Goal: Transaction & Acquisition: Purchase product/service

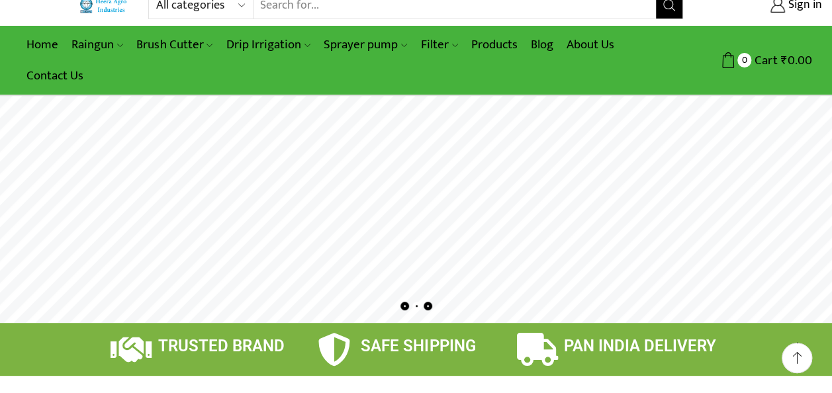
scroll to position [23, 0]
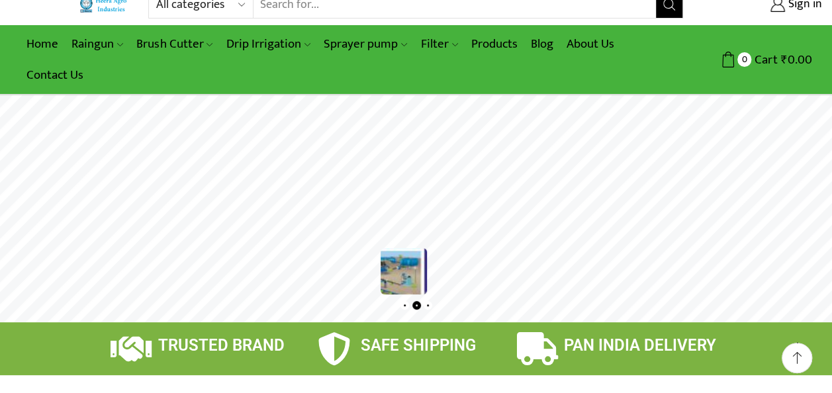
click at [401, 303] on rs-bullet at bounding box center [405, 305] width 9 height 9
click at [415, 305] on rs-bullet at bounding box center [417, 305] width 9 height 9
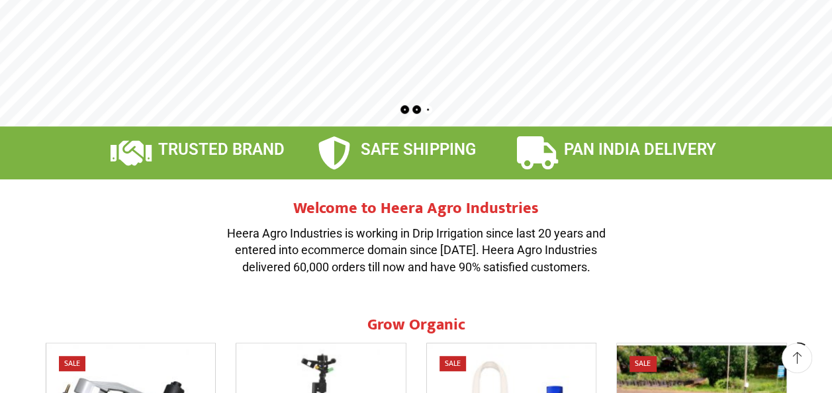
scroll to position [231, 0]
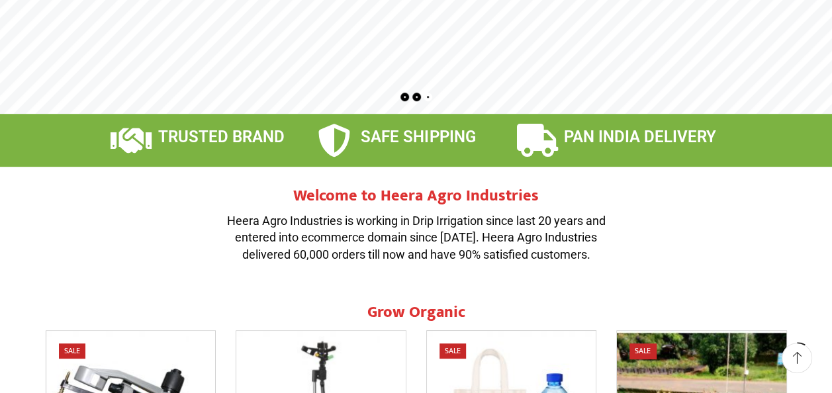
click at [634, 191] on section "Welcome to Heera Agro Industries Heera Agro Industries is working in Drip Irrig…" at bounding box center [416, 232] width 755 height 130
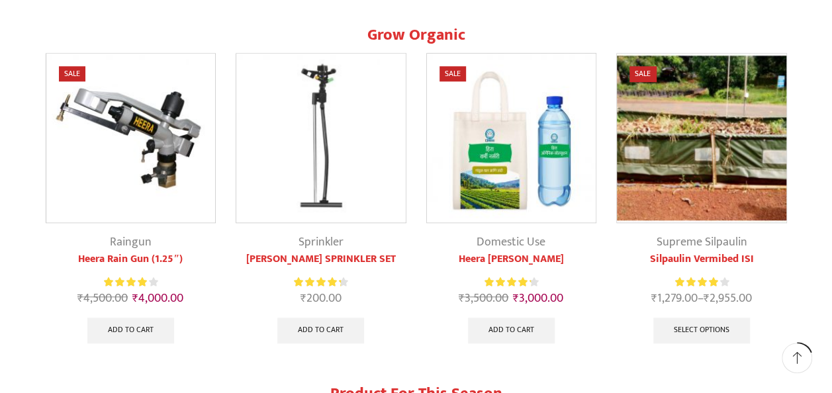
scroll to position [508, 0]
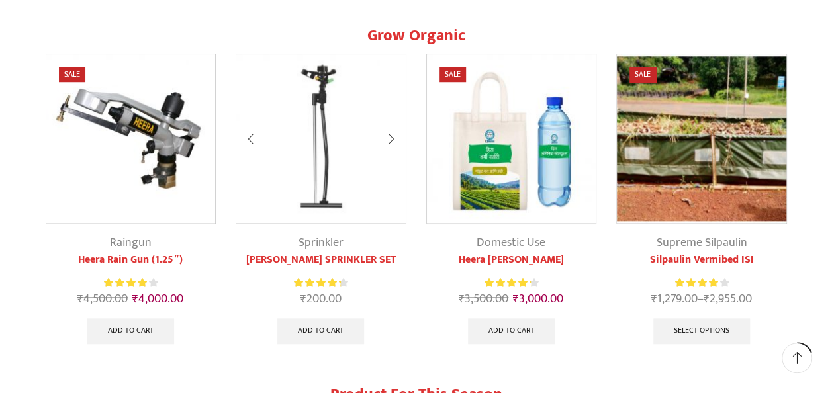
click at [389, 139] on div at bounding box center [391, 139] width 30 height 35
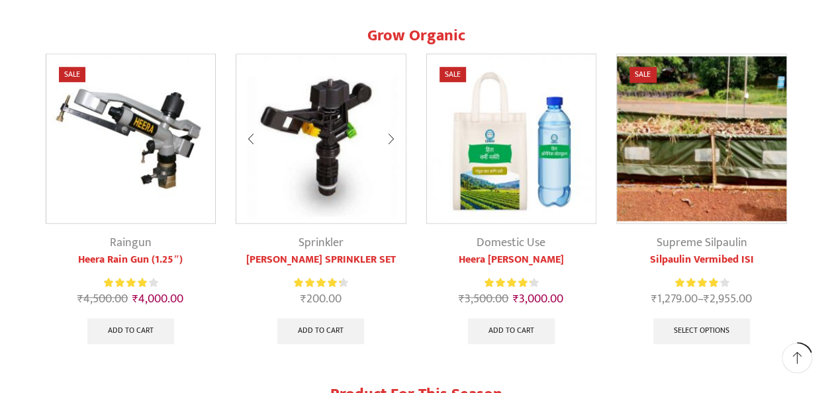
click at [389, 139] on div at bounding box center [391, 139] width 30 height 35
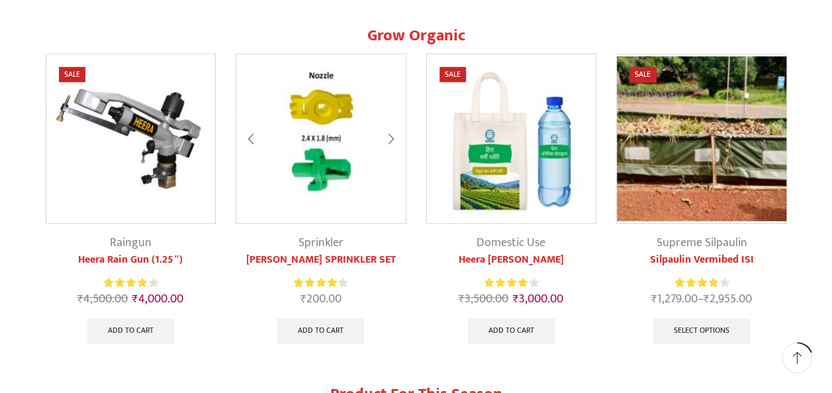
click at [389, 139] on div at bounding box center [391, 139] width 30 height 35
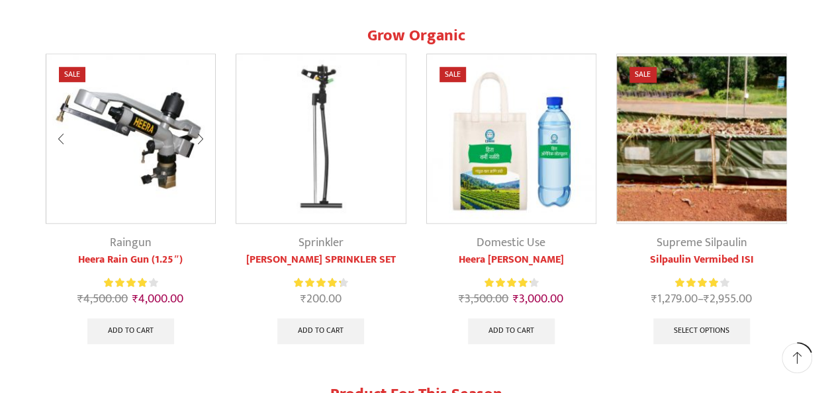
click at [199, 135] on div at bounding box center [200, 139] width 30 height 35
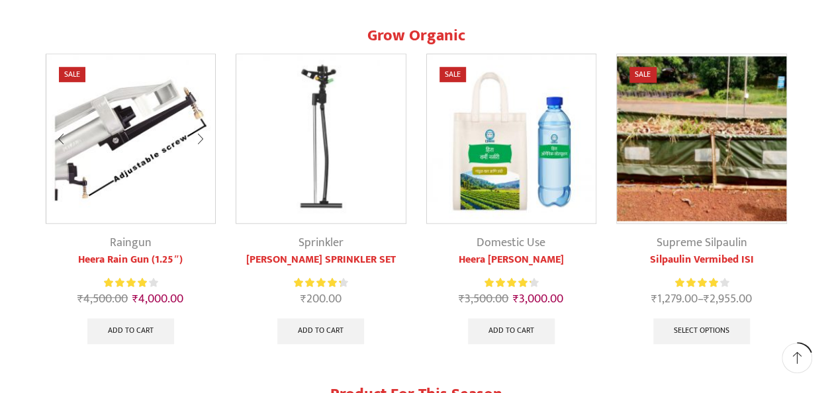
click at [199, 135] on div at bounding box center [200, 139] width 30 height 35
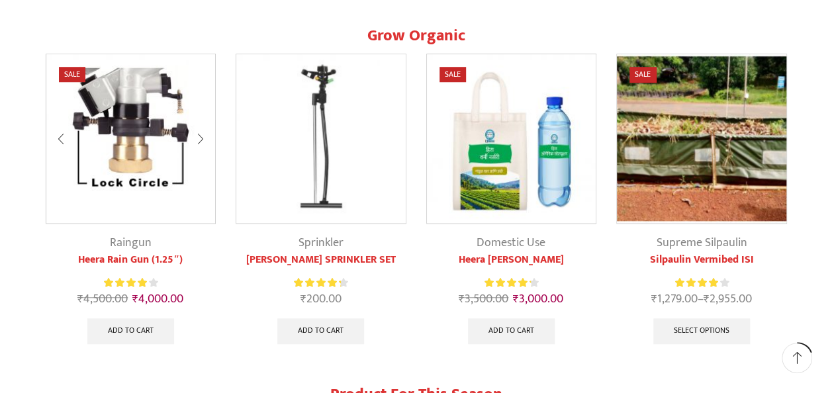
click at [199, 135] on div at bounding box center [200, 139] width 30 height 35
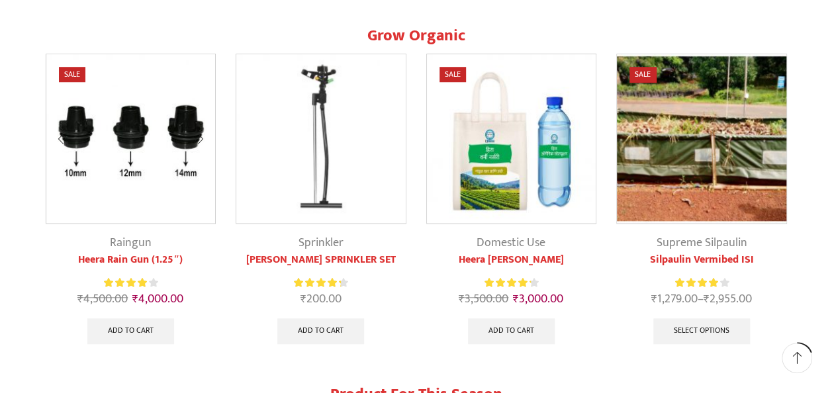
click at [199, 136] on div at bounding box center [200, 139] width 30 height 35
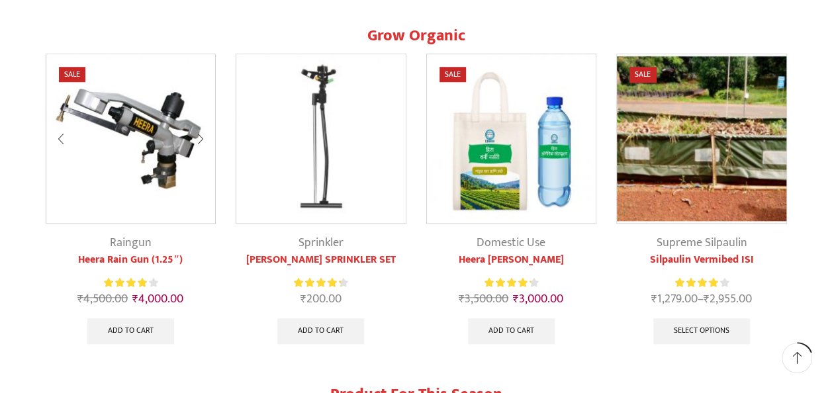
click at [199, 136] on div at bounding box center [200, 139] width 30 height 35
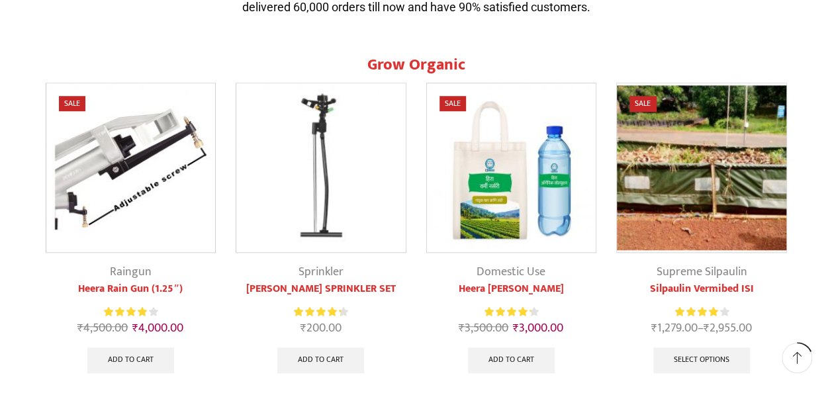
scroll to position [480, 0]
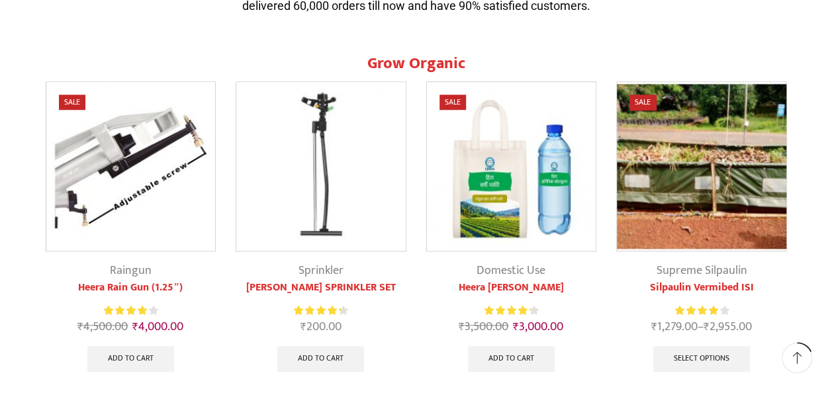
click at [525, 213] on img at bounding box center [512, 167] width 170 height 170
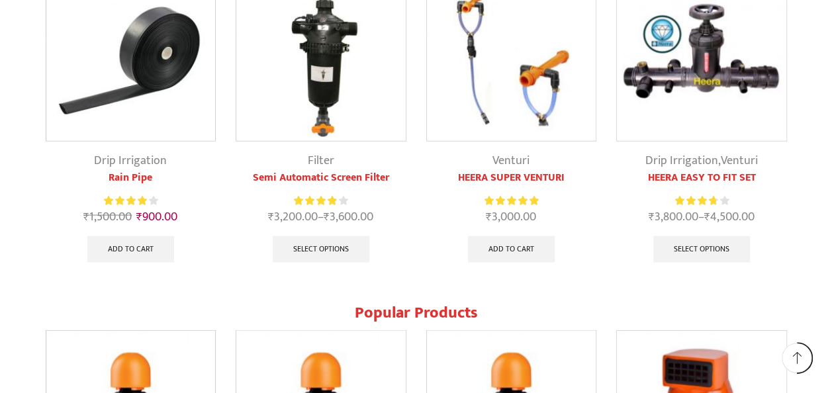
scroll to position [1340, 0]
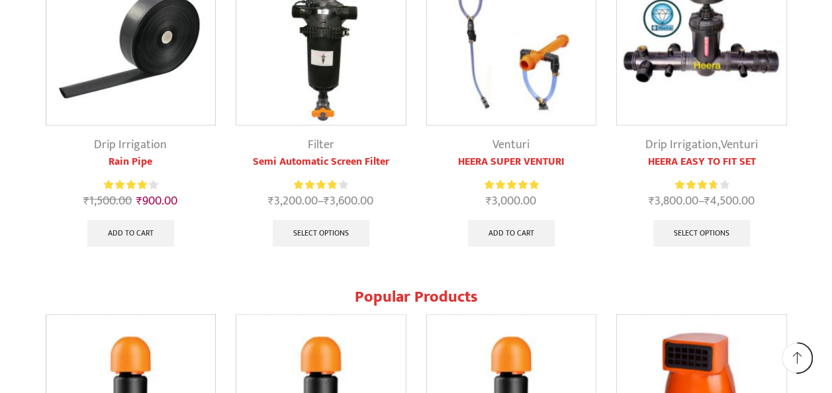
click at [141, 127] on div "Sale Drip Irrigation Rain Pipe Rated 4.13 out of 5 ₹ 1,500.00 Original price wa…" at bounding box center [131, 105] width 171 height 299
click at [140, 140] on link "Drip Irrigation" at bounding box center [130, 145] width 73 height 20
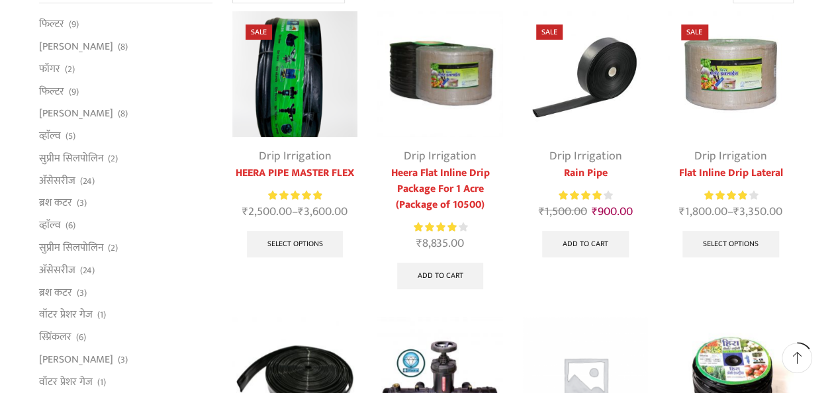
scroll to position [174, 0]
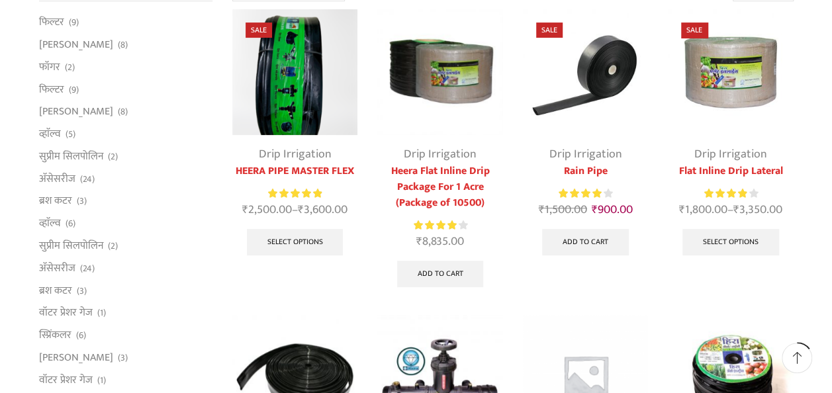
click at [588, 130] on img at bounding box center [585, 71] width 125 height 125
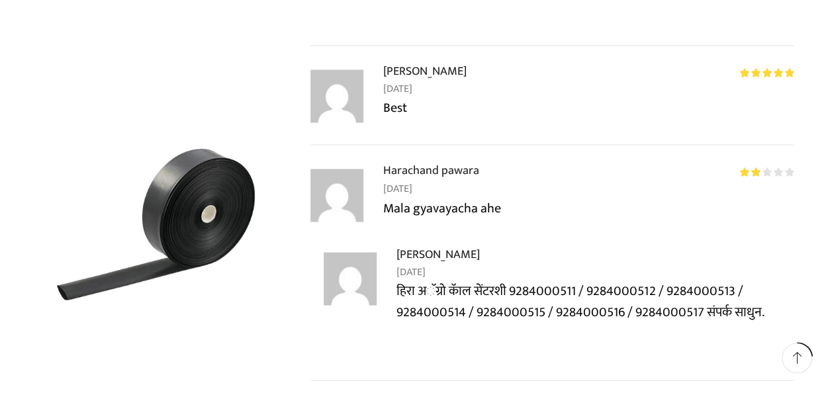
scroll to position [3554, 0]
click at [592, 312] on li "Rated 2 out of 5 Harachand pawara – October 27, 2019 Mala gyavayacha ahe Raghun…" at bounding box center [552, 270] width 483 height 220
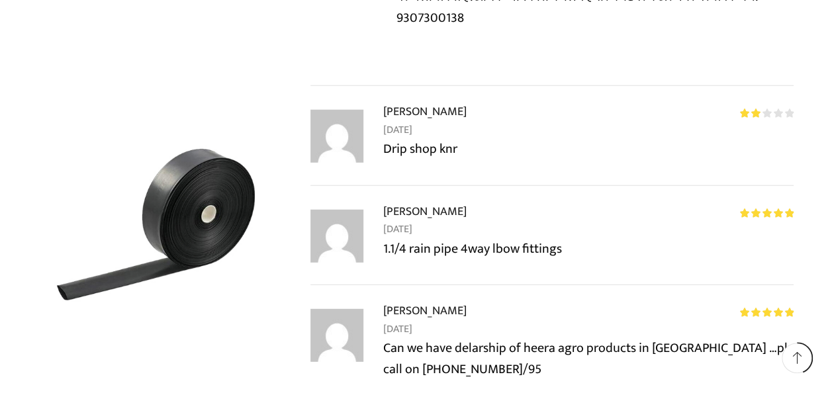
scroll to position [6684, 0]
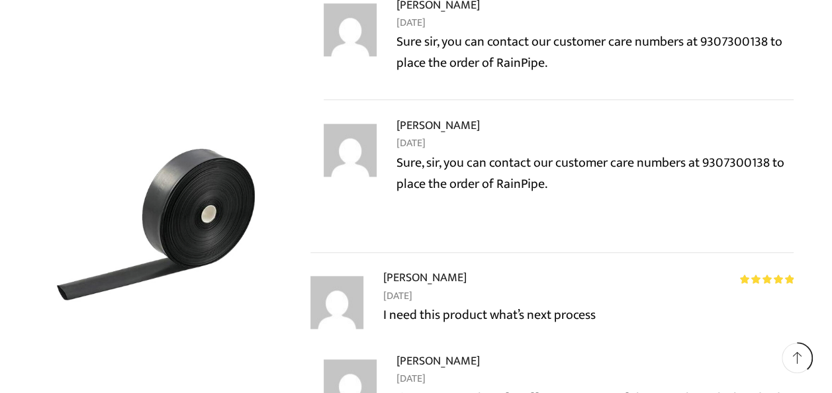
scroll to position [5278, 0]
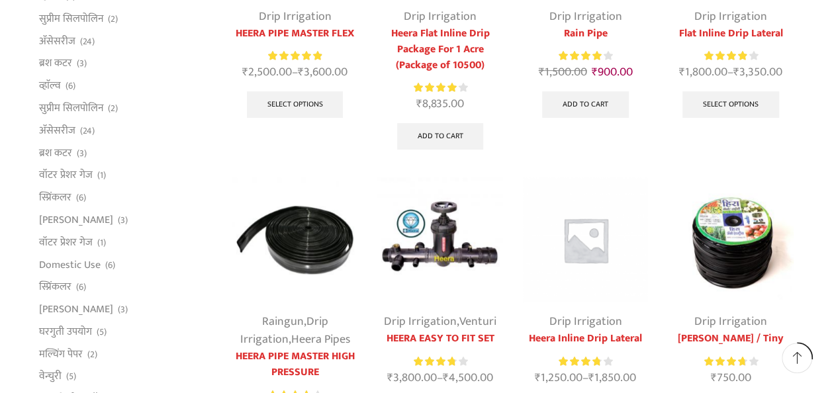
scroll to position [313, 0]
drag, startPoint x: 75, startPoint y: 334, endPoint x: 62, endPoint y: 334, distance: 13.9
click at [62, 334] on link "घरगुती उपयोग" at bounding box center [65, 331] width 53 height 23
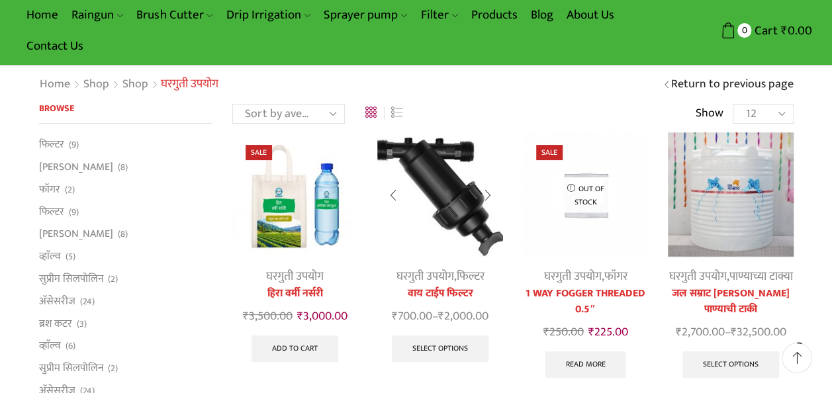
scroll to position [62, 0]
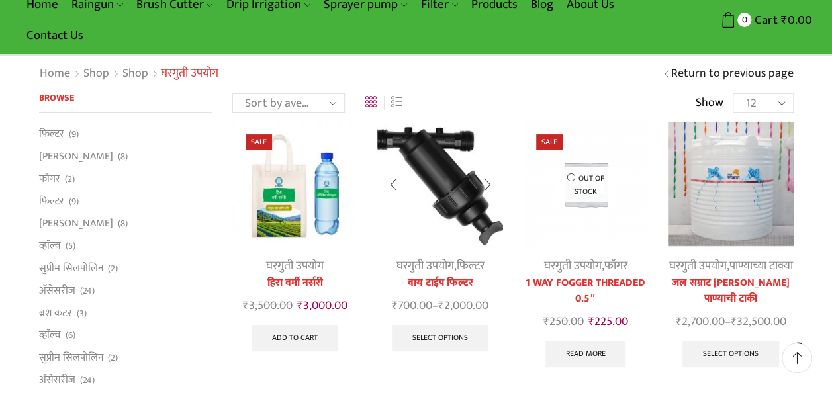
click at [424, 214] on img at bounding box center [439, 183] width 125 height 125
click at [440, 272] on link "घरगुती उपयोग" at bounding box center [426, 266] width 58 height 20
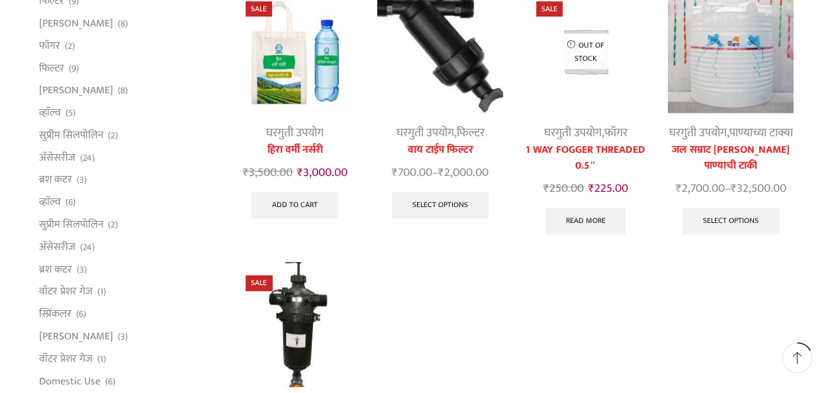
scroll to position [199, 0]
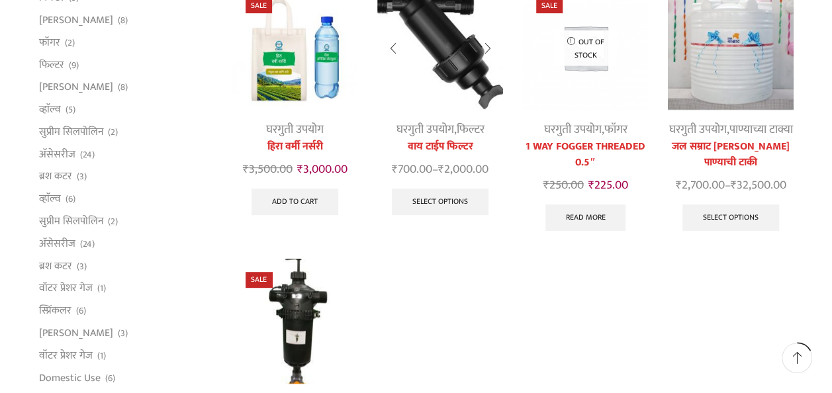
click at [434, 83] on img at bounding box center [439, 47] width 125 height 125
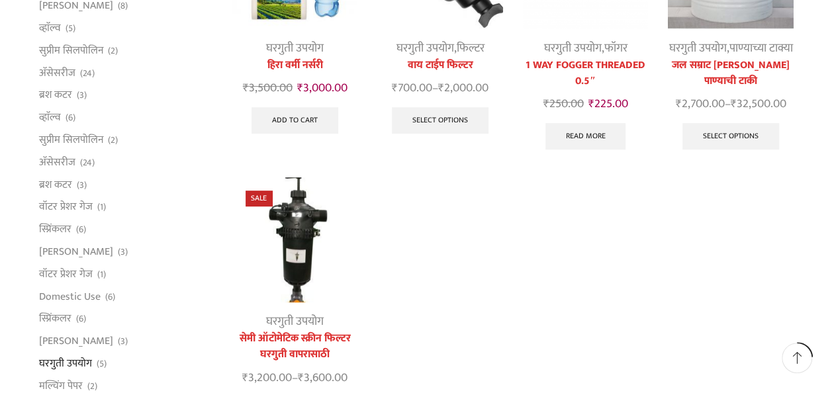
scroll to position [282, 0]
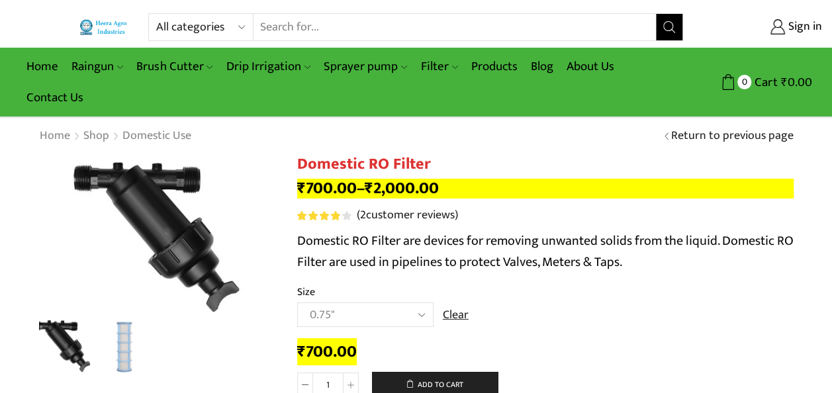
click at [428, 311] on select "Choose an option 0.75" 1" 1.5" 2"" at bounding box center [365, 315] width 136 height 25
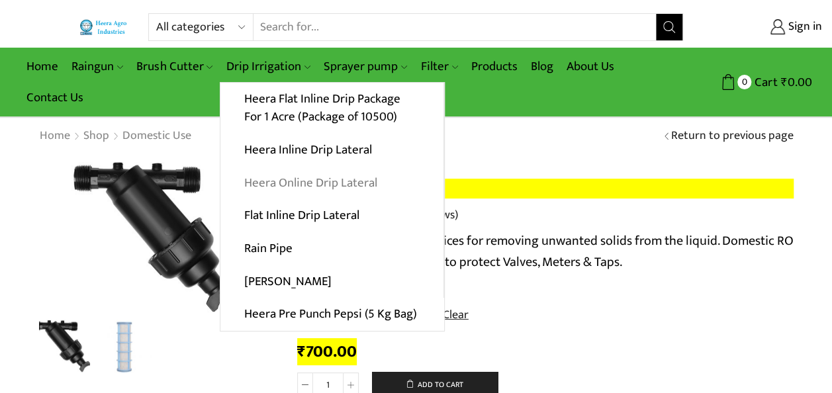
click at [298, 178] on link "Heera Online Drip Lateral" at bounding box center [332, 182] width 223 height 33
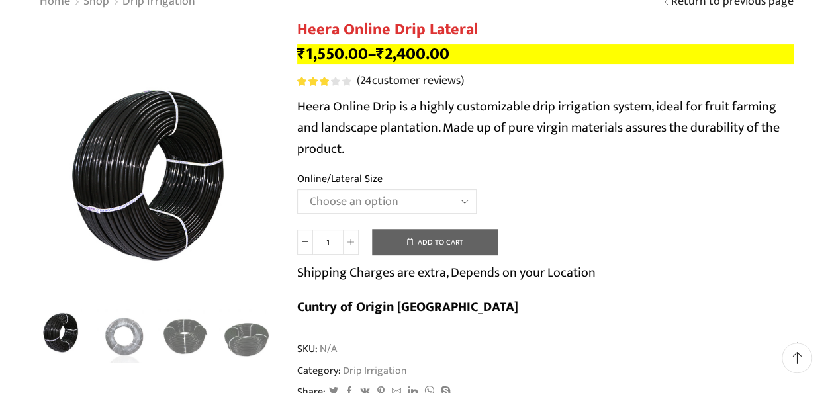
scroll to position [138, 0]
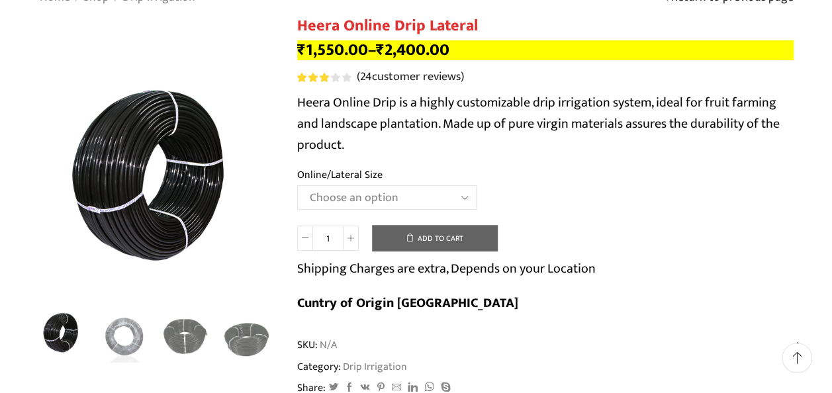
click at [476, 195] on td "Choose an option Heera Online 16MM Heera Online GOLD 16MM Heera Online 12MM Hee…" at bounding box center [545, 203] width 497 height 36
click at [464, 195] on select "Choose an option Heera Online 16MM Heera Online GOLD 16MM Heera Online 12MM Hee…" at bounding box center [386, 197] width 179 height 25
click at [297, 186] on select "Choose an option Heera Online 16MM Heera Online GOLD 16MM Heera Online 12MM Hee…" at bounding box center [386, 197] width 179 height 25
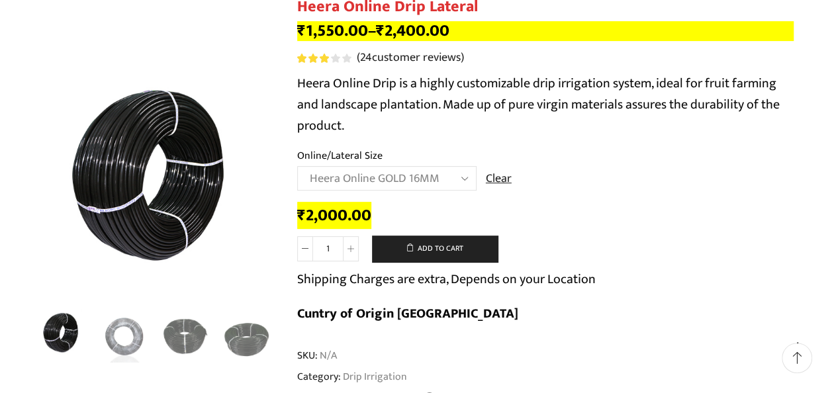
scroll to position [158, 0]
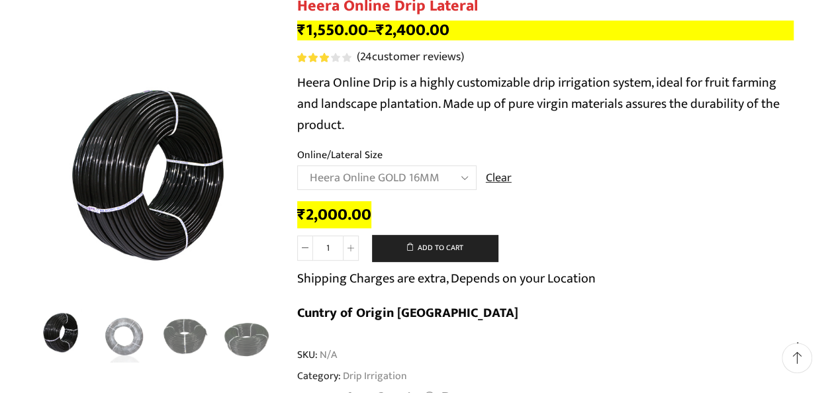
click at [456, 174] on select "Choose an option Heera Online 16MM Heera Online GOLD 16MM Heera Online 12MM Hee…" at bounding box center [386, 178] width 179 height 25
click at [297, 166] on select "Choose an option Heera Online 16MM Heera Online GOLD 16MM Heera Online 12MM Hee…" at bounding box center [386, 178] width 179 height 25
click at [463, 180] on select "Choose an option Heera Online 16MM Heera Online GOLD 16MM Heera Online 12MM Hee…" at bounding box center [386, 178] width 179 height 25
click at [297, 166] on select "Choose an option Heera Online 16MM Heera Online GOLD 16MM Heera Online 12MM Hee…" at bounding box center [386, 178] width 179 height 25
click at [460, 184] on select "Choose an option Heera Online 16MM Heera Online GOLD 16MM Heera Online 12MM Hee…" at bounding box center [386, 178] width 179 height 25
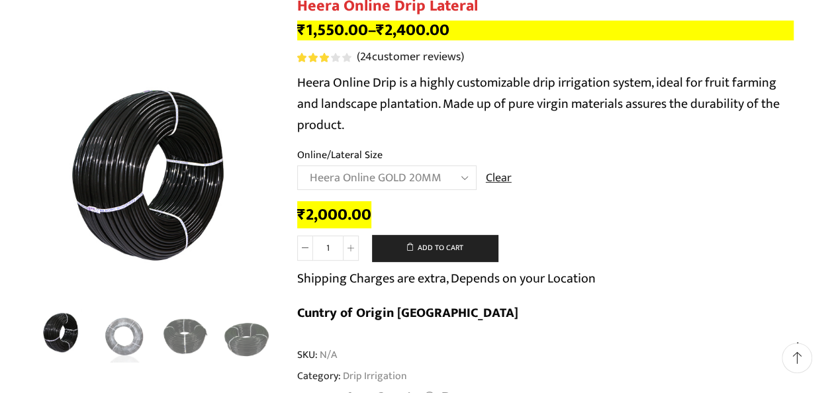
click at [297, 166] on select "Choose an option Heera Online 16MM Heera Online GOLD 16MM Heera Online 12MM Hee…" at bounding box center [386, 178] width 179 height 25
click at [452, 180] on select "Choose an option Heera Online 16MM Heera Online GOLD 16MM Heera Online 12MM Hee…" at bounding box center [386, 178] width 179 height 25
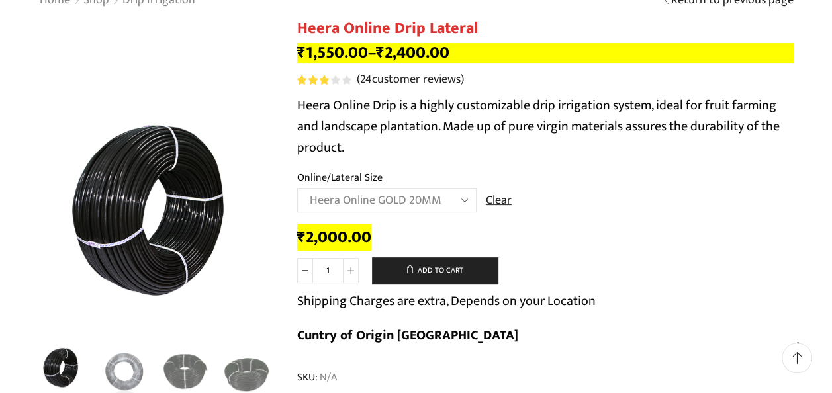
scroll to position [131, 0]
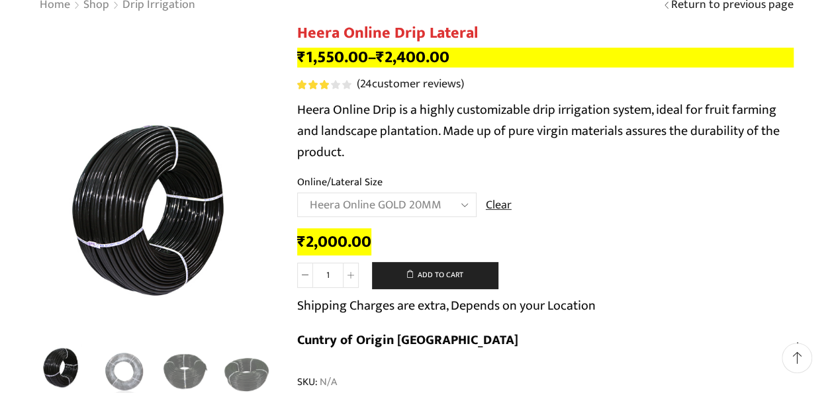
click at [469, 203] on select "Choose an option Heera Online 16MM Heera Online GOLD 16MM Heera Online 12MM Hee…" at bounding box center [386, 205] width 179 height 25
click at [297, 193] on select "Choose an option Heera Online 16MM Heera Online GOLD 16MM Heera Online 12MM Hee…" at bounding box center [386, 205] width 179 height 25
select select "Heera Online GOLD 16MM"
click at [539, 232] on div "₹ 2,000.00 Heera Online Drip Lateral quantity 1 Add to cart Shipping Charges ar…" at bounding box center [545, 296] width 497 height 134
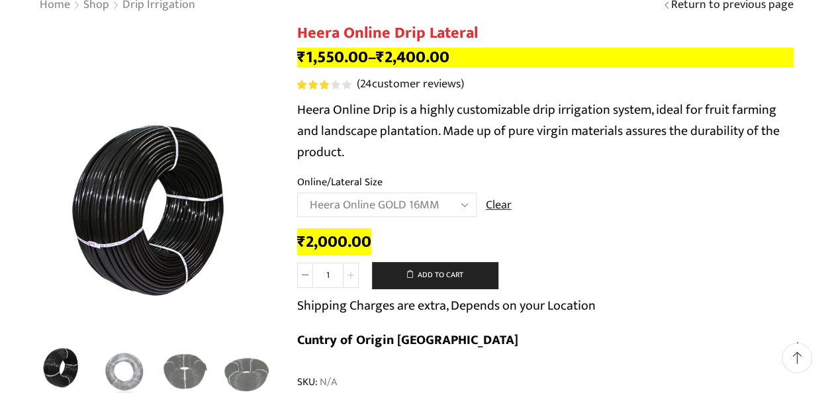
click at [353, 274] on icon at bounding box center [351, 275] width 7 height 7
click at [302, 279] on icon at bounding box center [305, 275] width 7 height 7
type input "3"
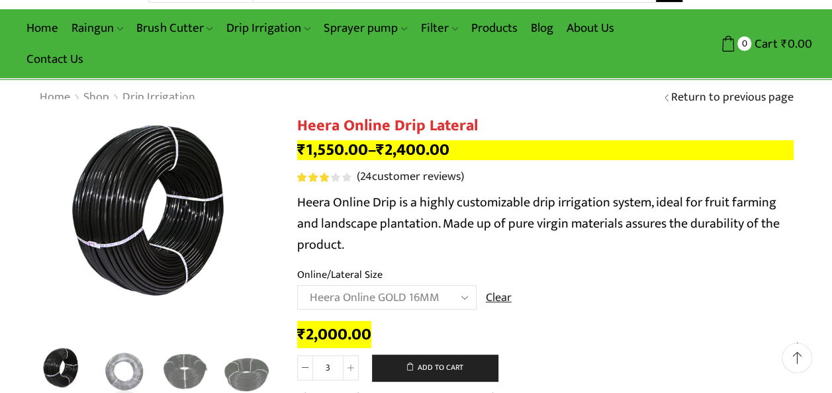
scroll to position [0, 0]
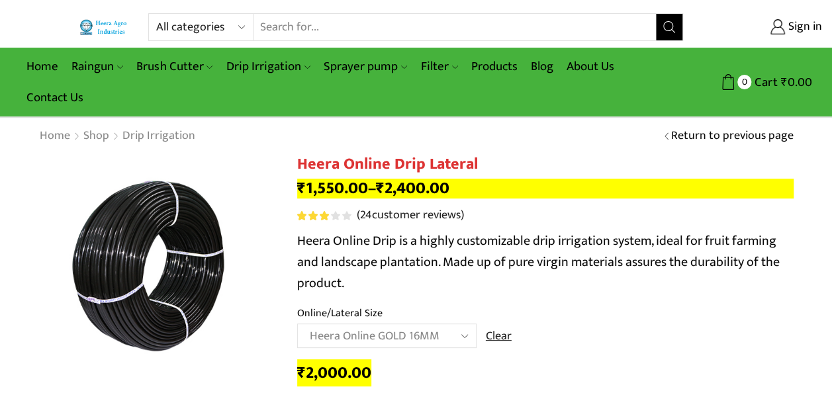
click at [698, 131] on link "Return to previous page" at bounding box center [733, 136] width 123 height 17
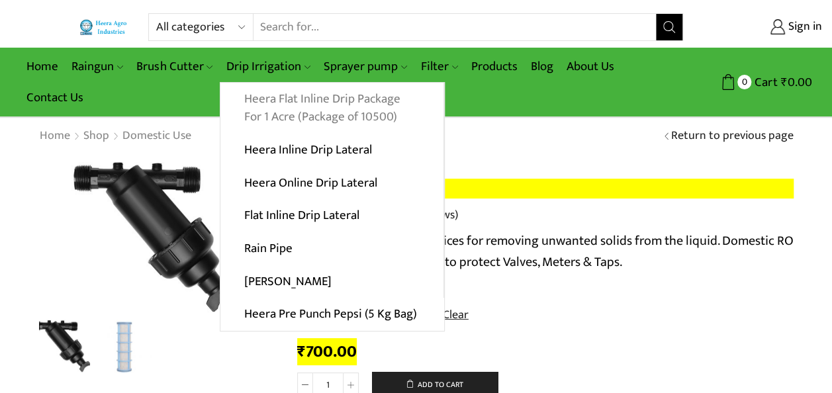
click at [300, 109] on link "Heera Flat Inline Drip Package For 1 Acre (Package of 10500)" at bounding box center [332, 108] width 223 height 51
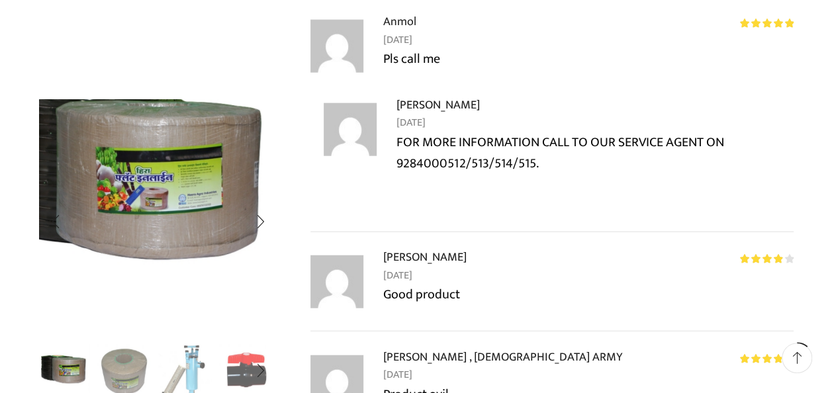
scroll to position [1643, 0]
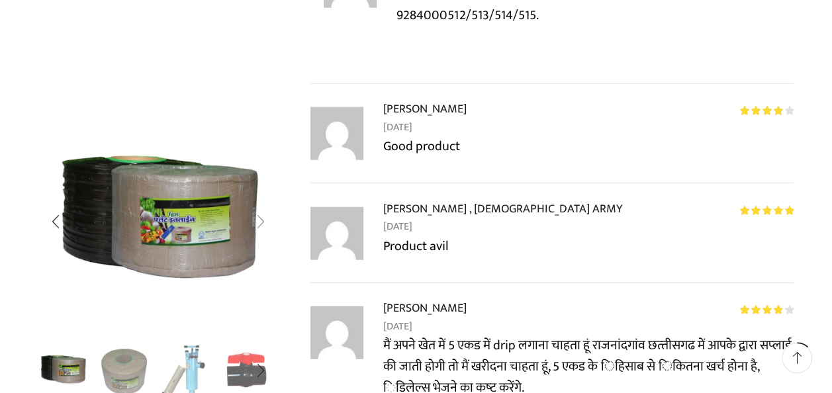
click at [266, 228] on div "Next slide" at bounding box center [260, 221] width 33 height 33
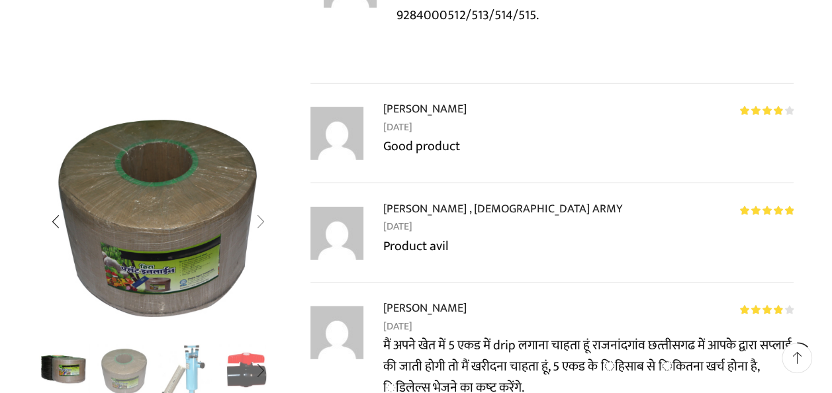
click at [266, 228] on div "Next slide" at bounding box center [260, 221] width 33 height 33
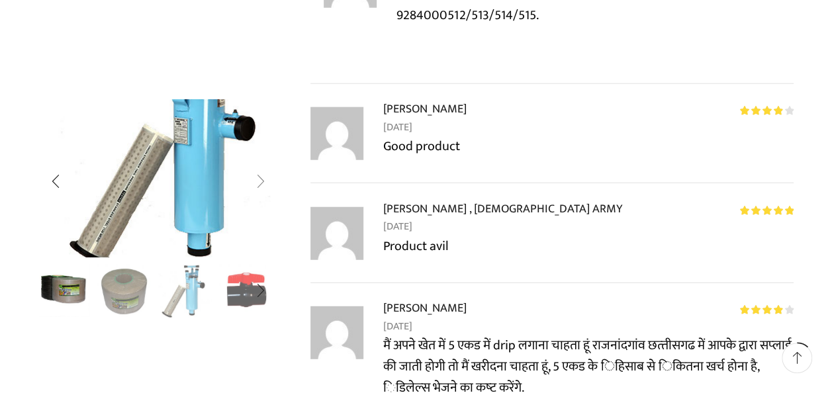
click at [266, 228] on img "3 / 10" at bounding box center [172, 154] width 354 height 235
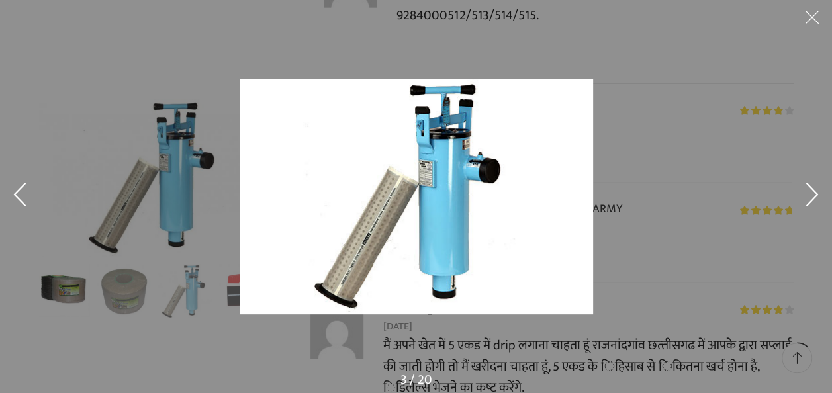
click at [801, 20] on button at bounding box center [813, 20] width 40 height 40
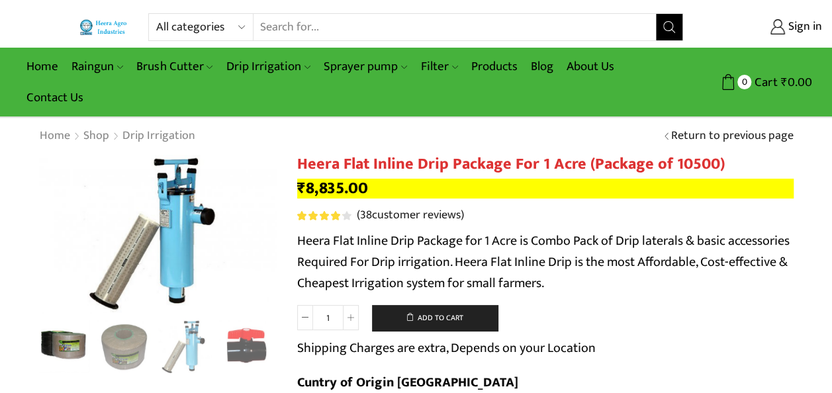
click at [211, 30] on select "All categories Accessories Air Release Valve Brush Cutter Domestic Use Drip Irr…" at bounding box center [204, 27] width 97 height 26
select select "fogger"
click at [156, 14] on select "All categories Accessories Air Release Valve Brush Cutter Domestic Use Drip Irr…" at bounding box center [204, 27] width 97 height 26
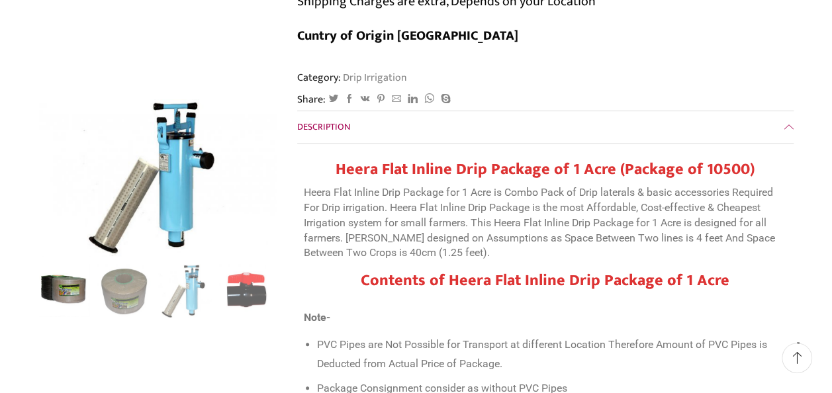
scroll to position [350, 0]
